Goal: Task Accomplishment & Management: Manage account settings

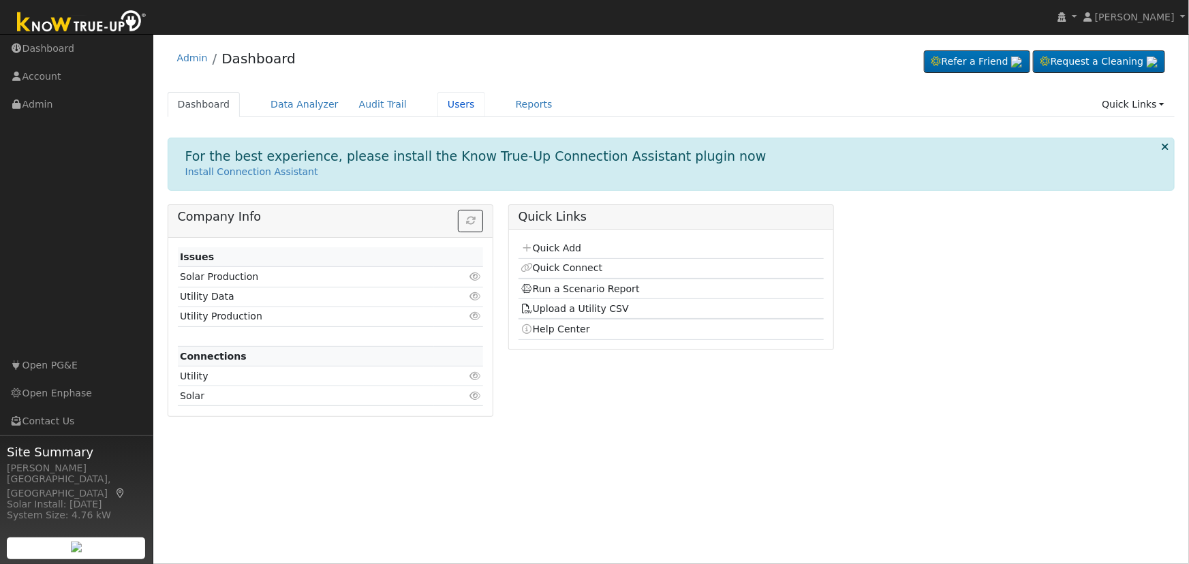
click at [438, 109] on link "Users" at bounding box center [462, 104] width 48 height 25
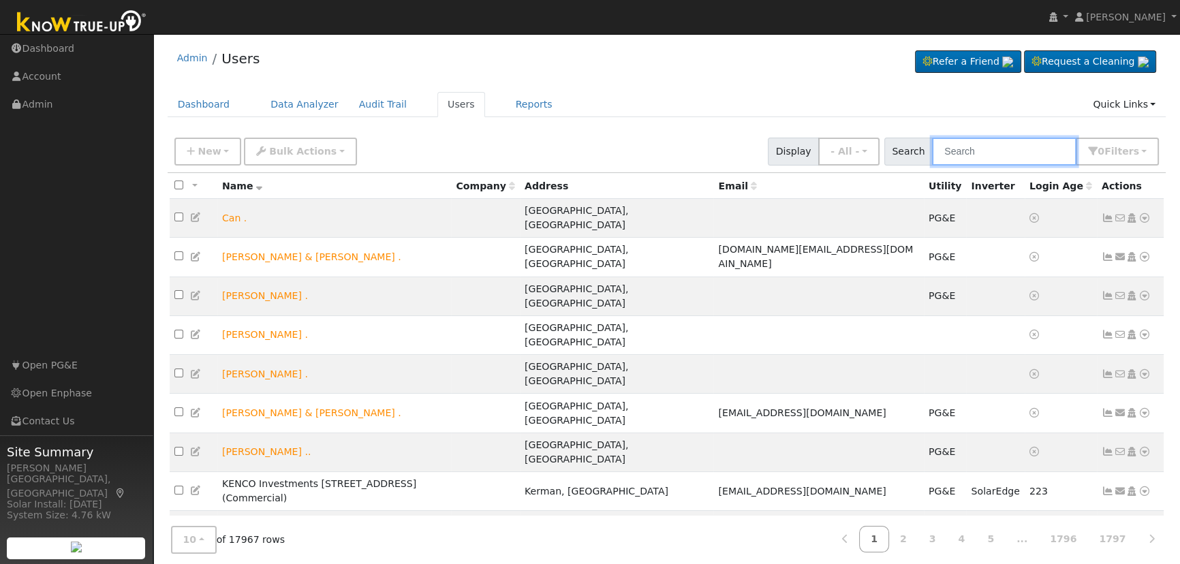
click at [1014, 148] on input "text" at bounding box center [1004, 152] width 144 height 28
type input "[PERSON_NAME]"
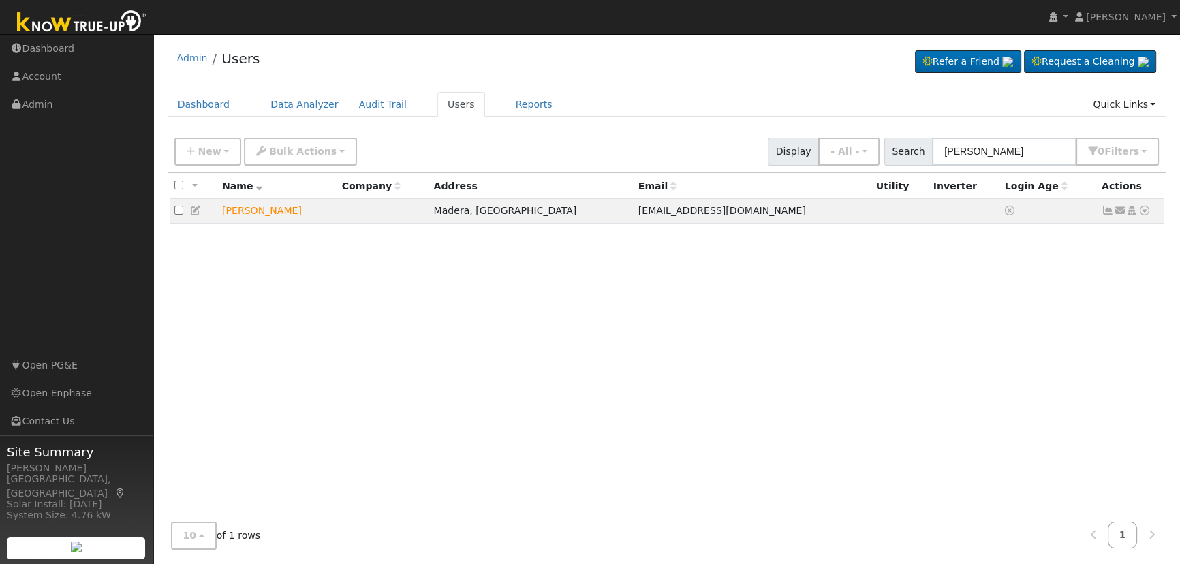
click at [1145, 211] on icon at bounding box center [1145, 211] width 12 height 10
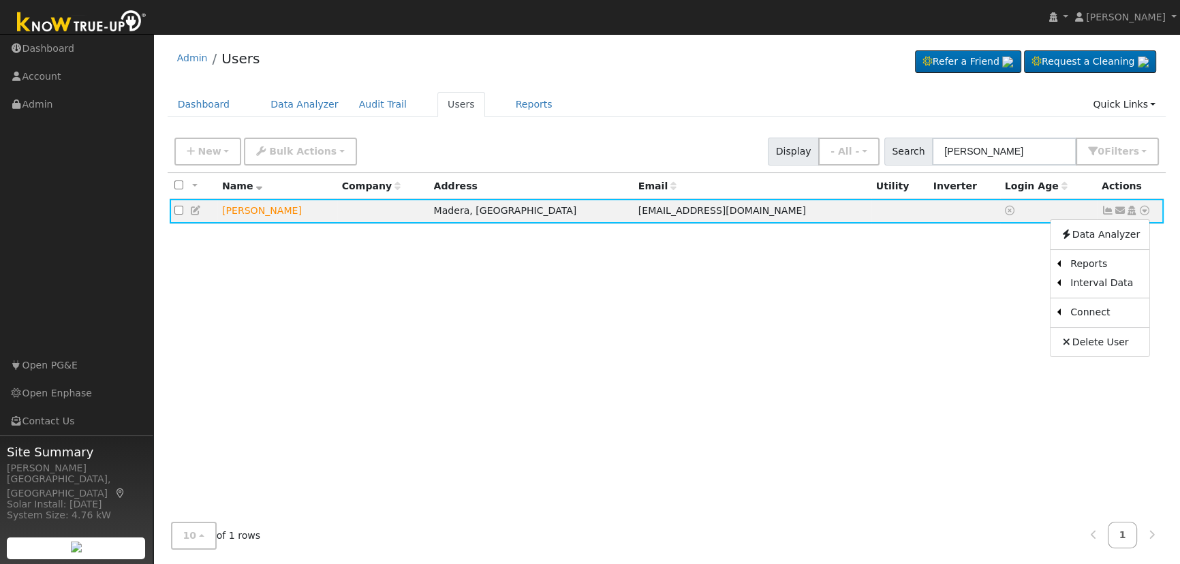
click at [1131, 213] on icon at bounding box center [1132, 211] width 12 height 10
